Goal: Transaction & Acquisition: Download file/media

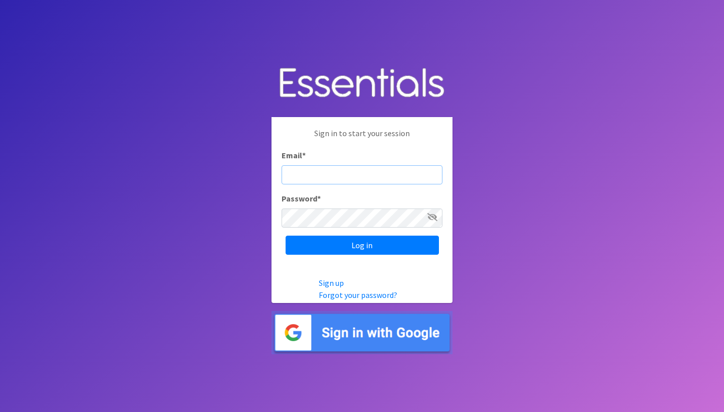
type input "[PERSON_NAME][EMAIL_ADDRESS][DOMAIN_NAME]"
click at [362, 245] on input "Log in" at bounding box center [362, 245] width 153 height 19
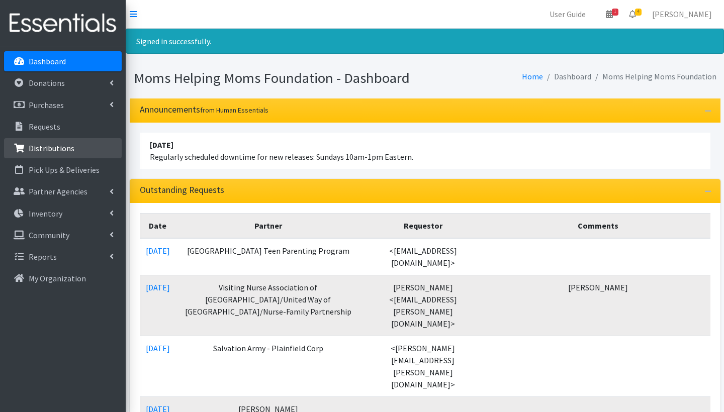
click at [59, 146] on p "Distributions" at bounding box center [52, 148] width 46 height 10
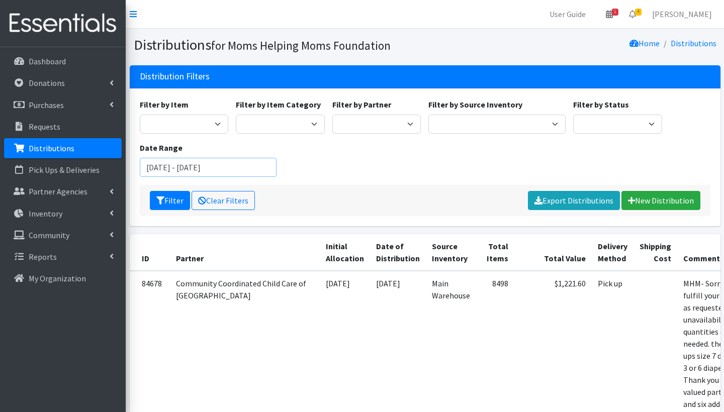
click at [187, 163] on input "[DATE] - [DATE]" at bounding box center [208, 167] width 137 height 19
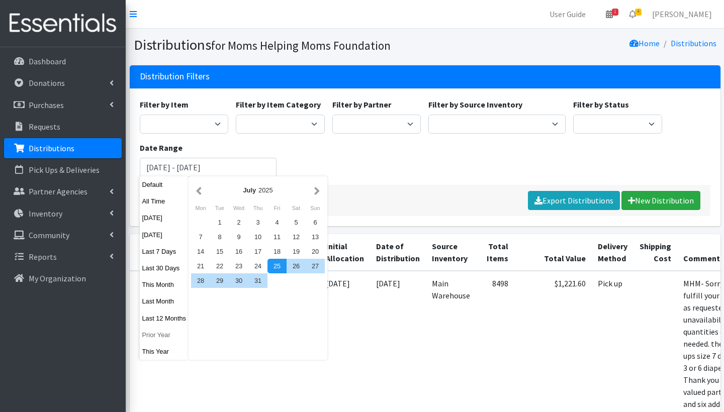
click at [162, 336] on button "Prior Year" at bounding box center [164, 335] width 49 height 15
type input "[DATE] - [DATE]"
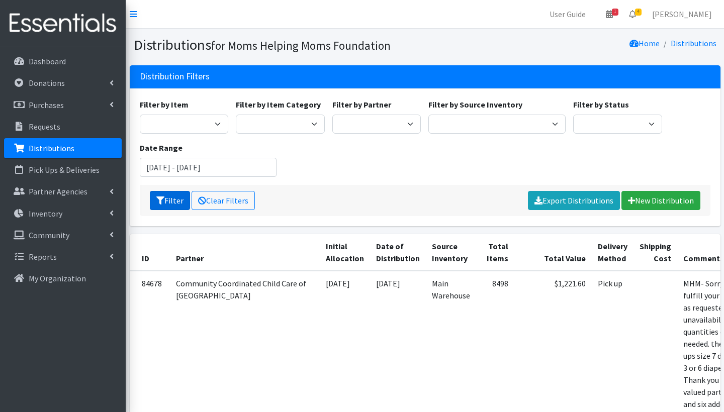
click at [165, 206] on button "Filter" at bounding box center [170, 200] width 40 height 19
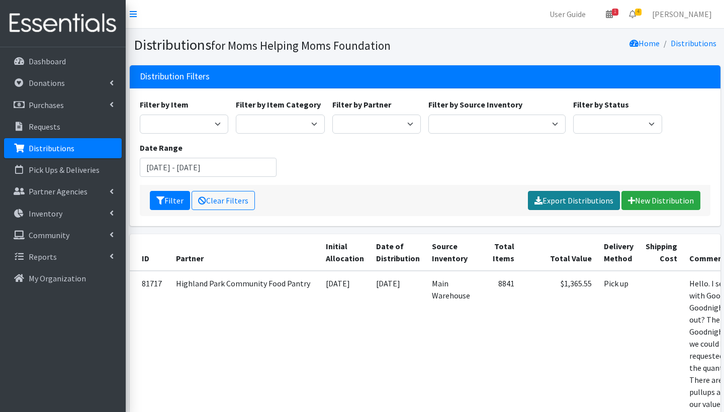
click at [561, 196] on link "Export Distributions" at bounding box center [574, 200] width 92 height 19
